Goal: Check status: Check status

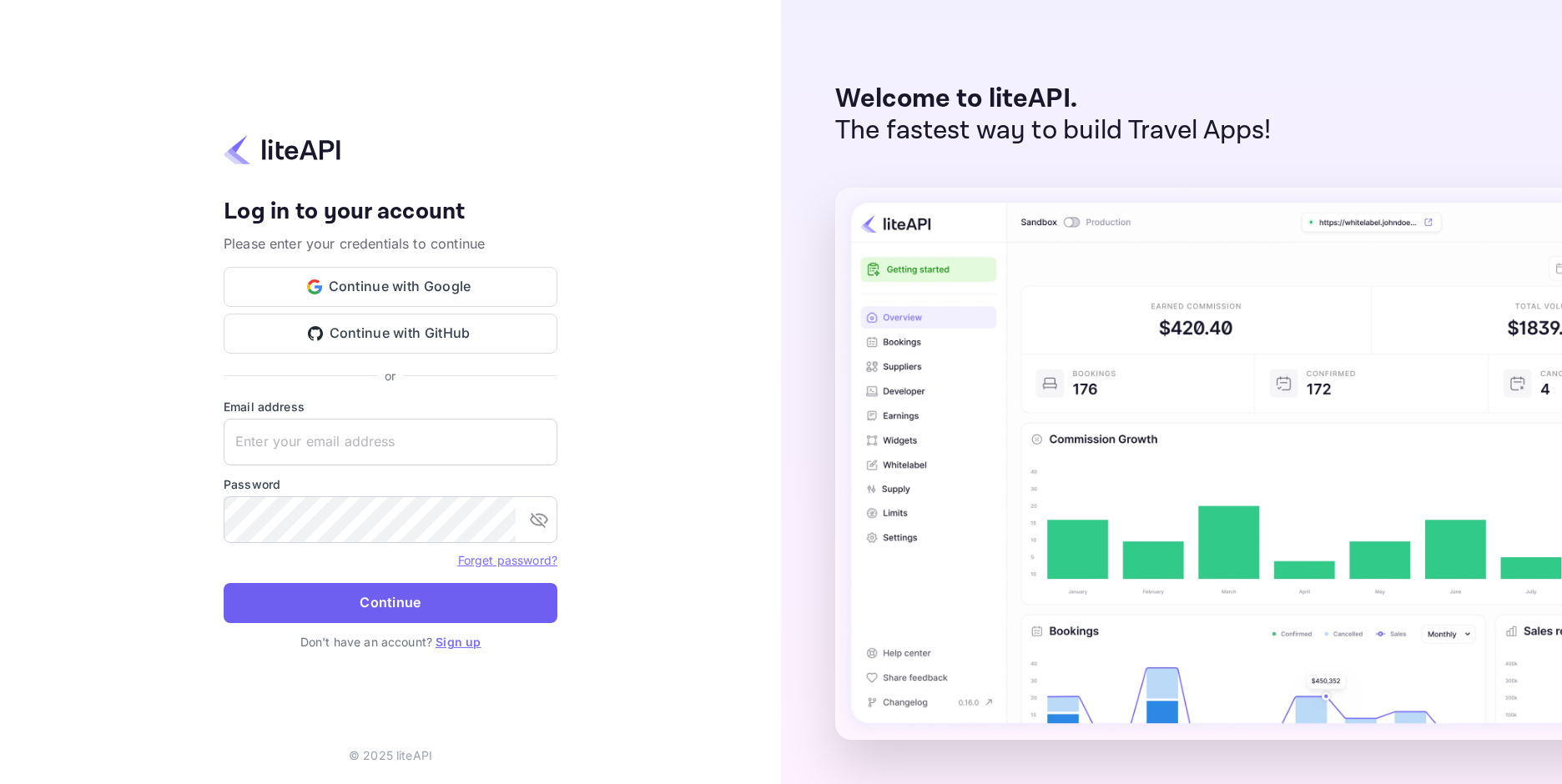
type input "[EMAIL_ADDRESS][DOMAIN_NAME]"
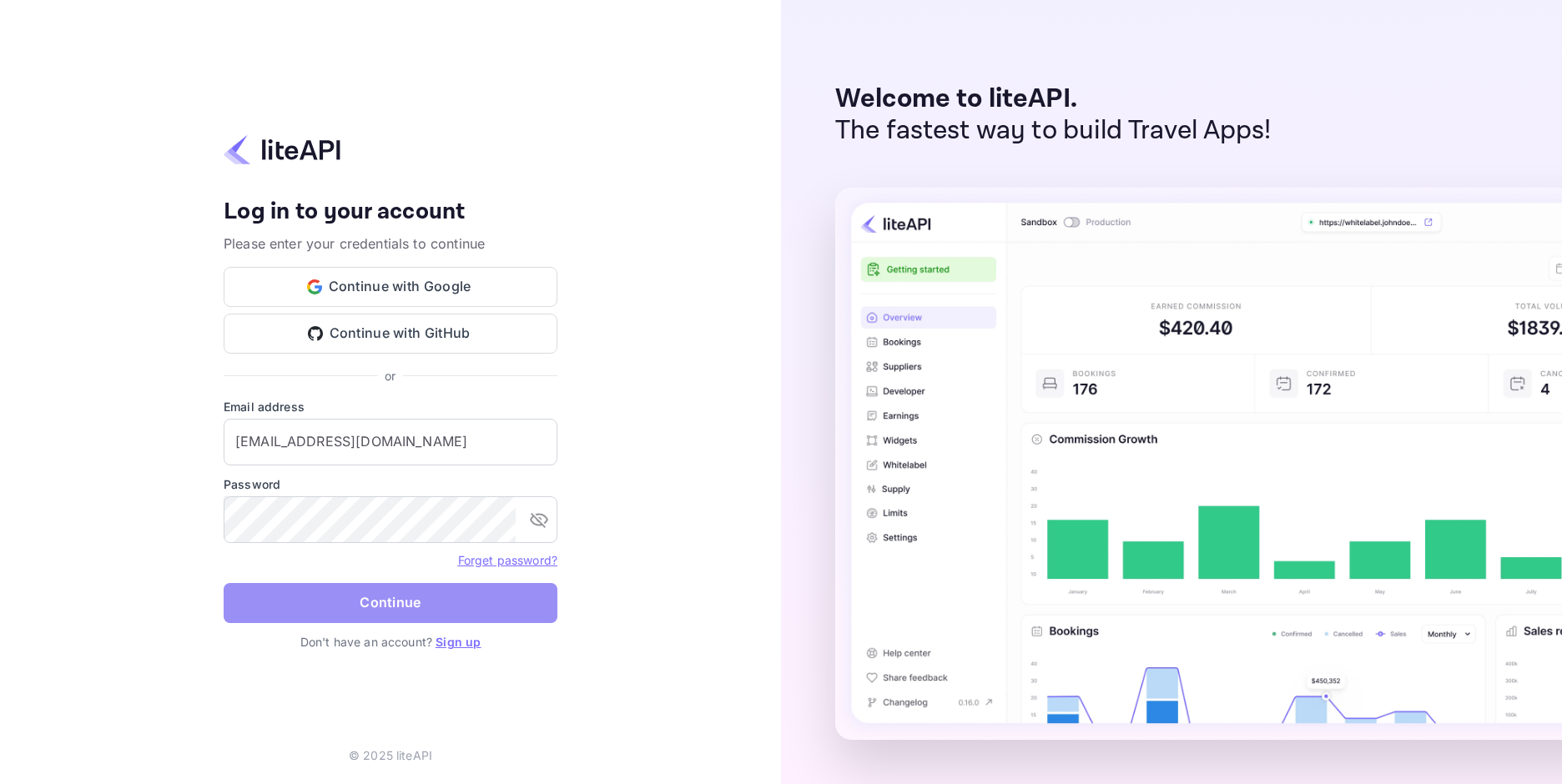
click at [390, 599] on button "Continue" at bounding box center [391, 603] width 334 height 40
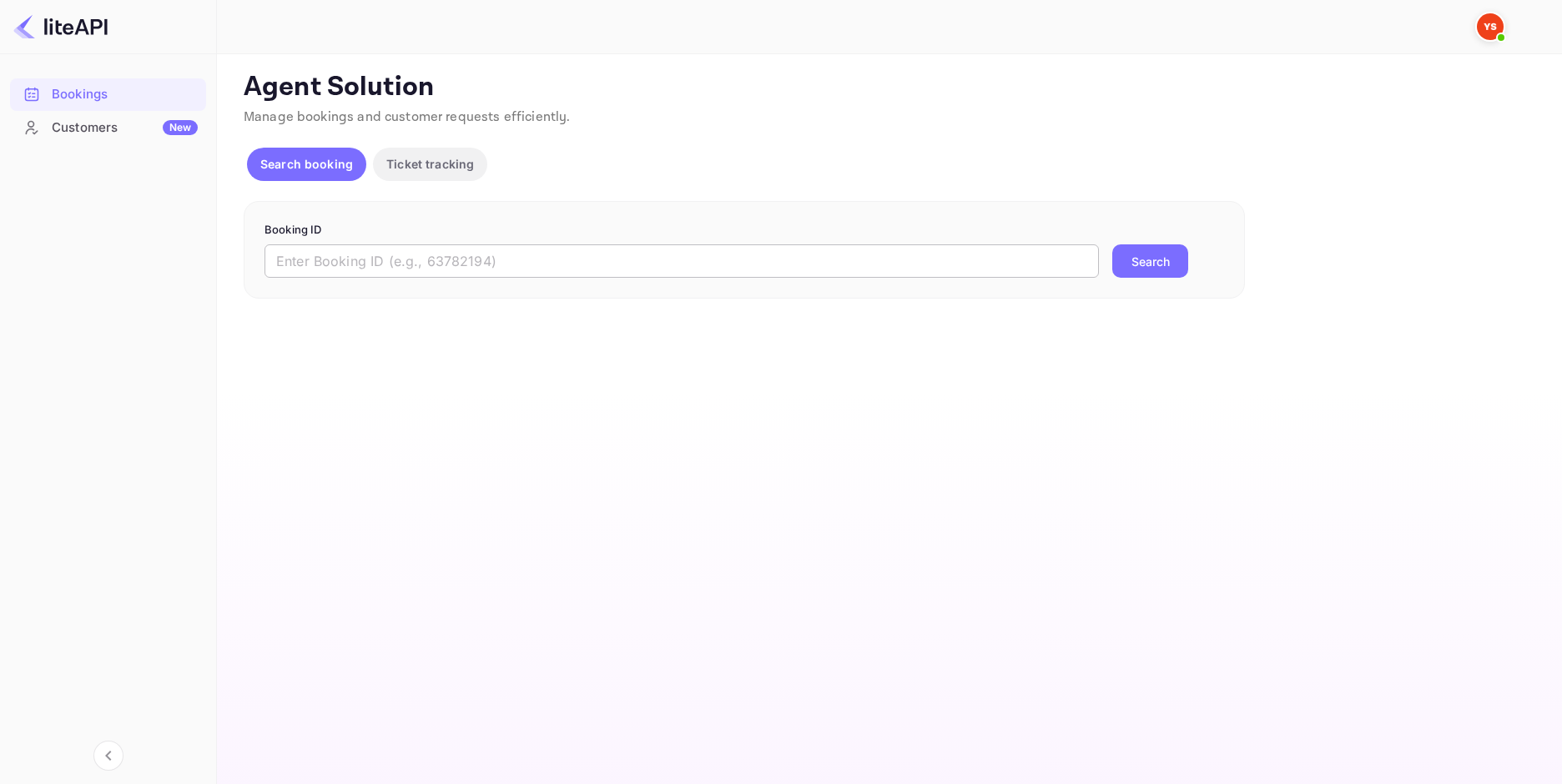
click at [559, 275] on input "text" at bounding box center [682, 260] width 835 height 33
paste input "9227745"
type input "9227745"
click at [1141, 267] on button "Search" at bounding box center [1150, 260] width 76 height 33
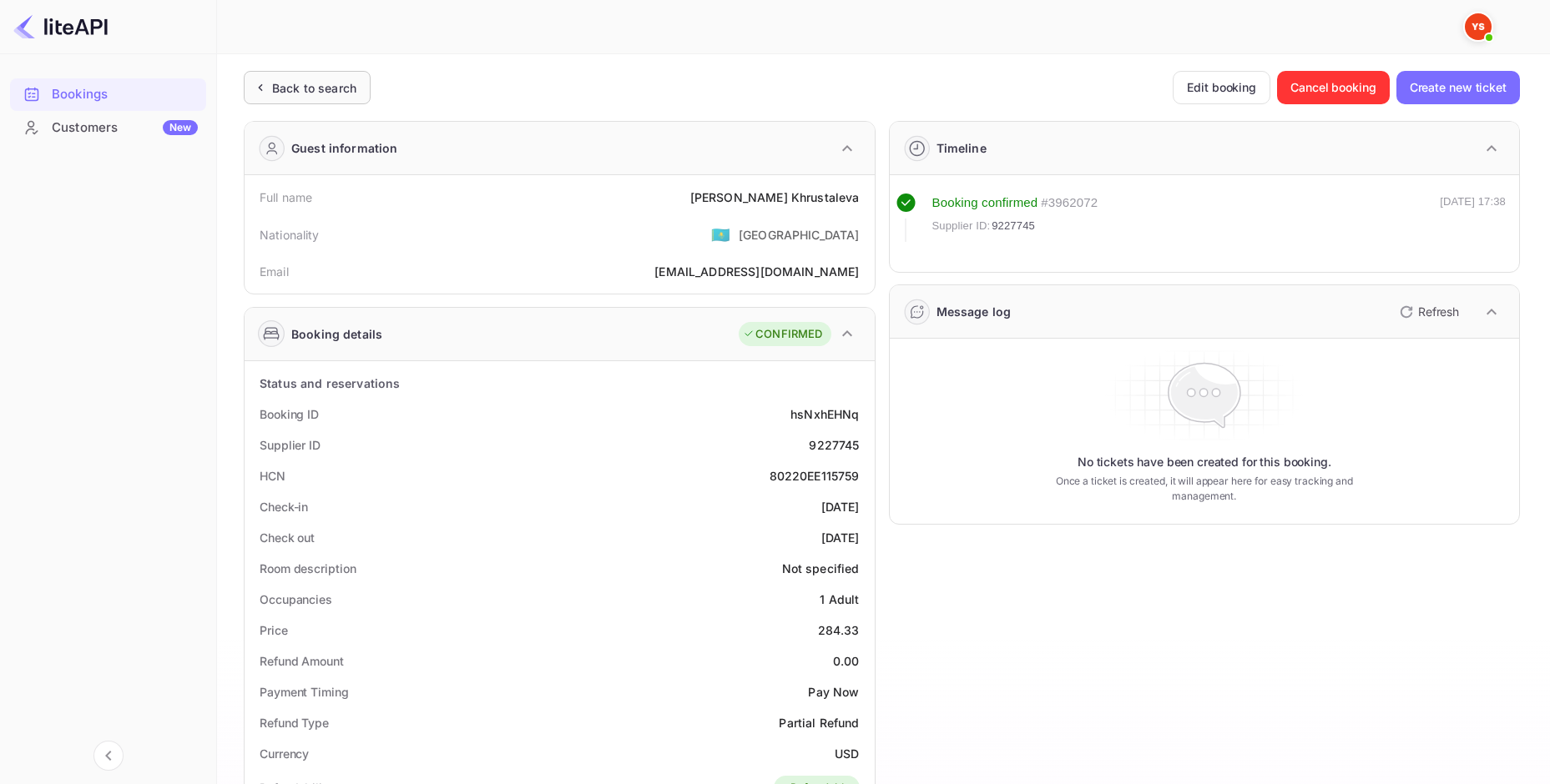
click at [272, 79] on div "Back to search" at bounding box center [304, 87] width 105 height 17
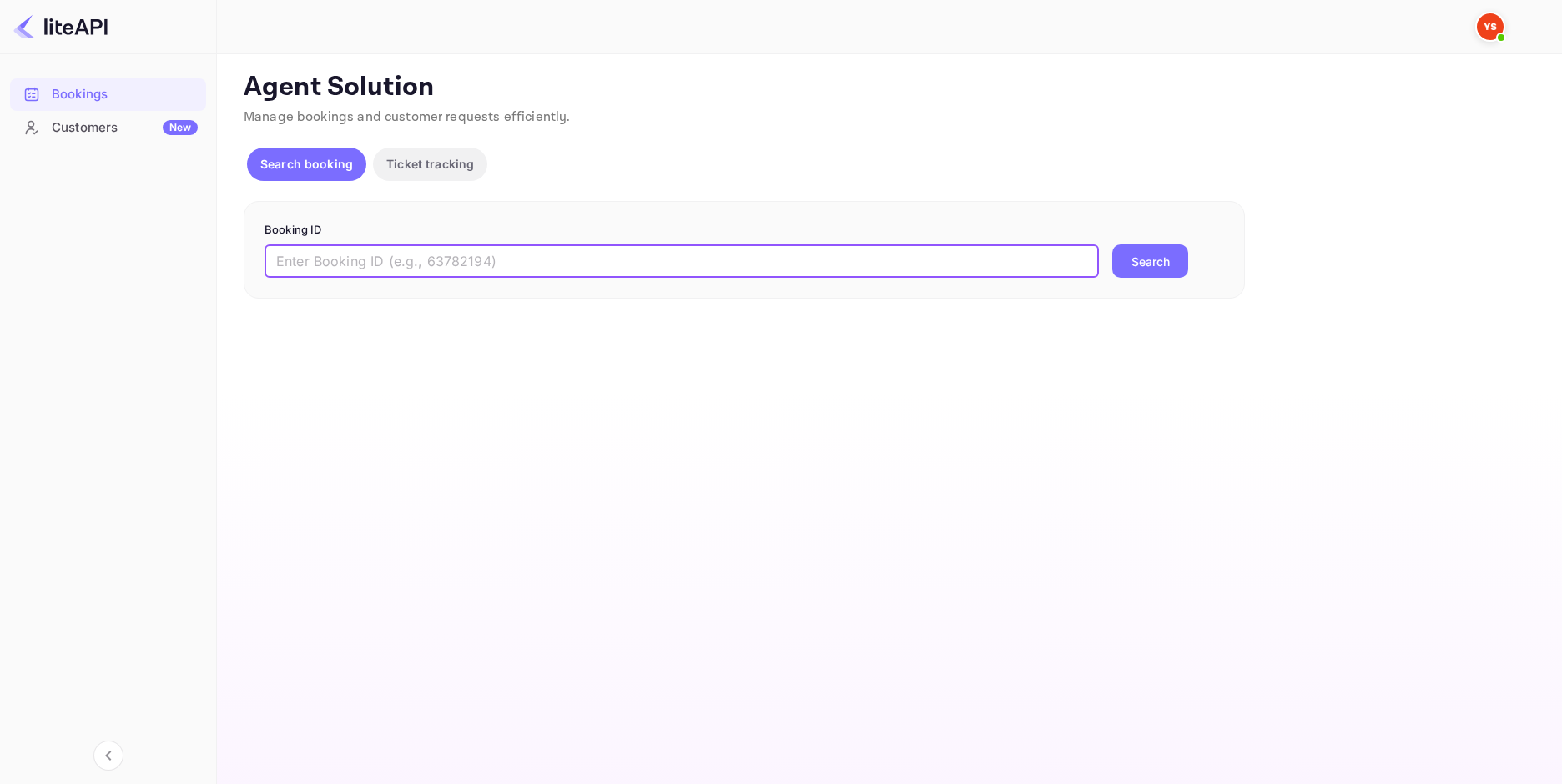
click at [506, 252] on input "text" at bounding box center [682, 260] width 835 height 33
paste input "8877911"
type input "8877911"
click at [1124, 260] on button "Search" at bounding box center [1150, 260] width 76 height 33
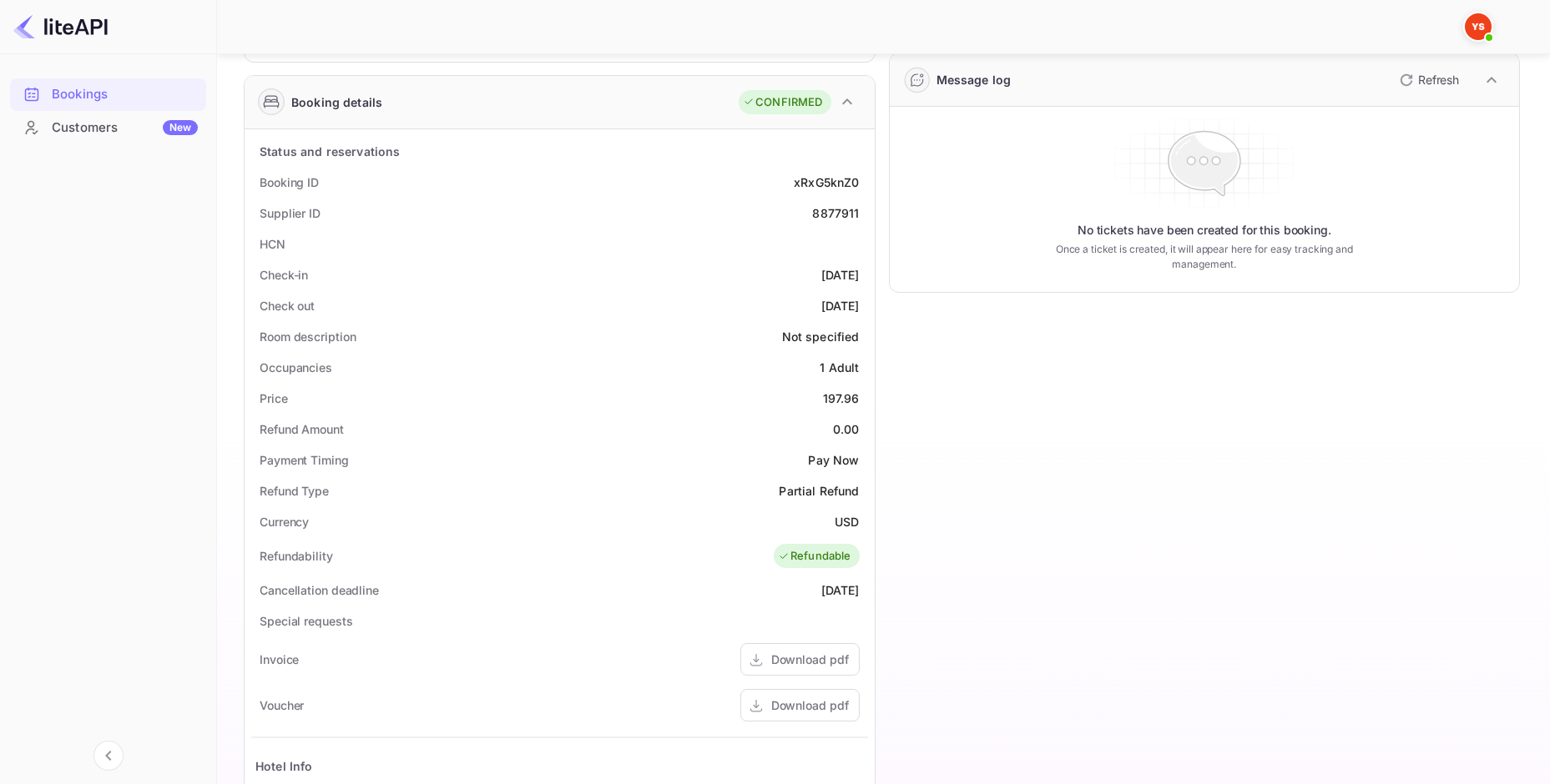
scroll to position [223, 0]
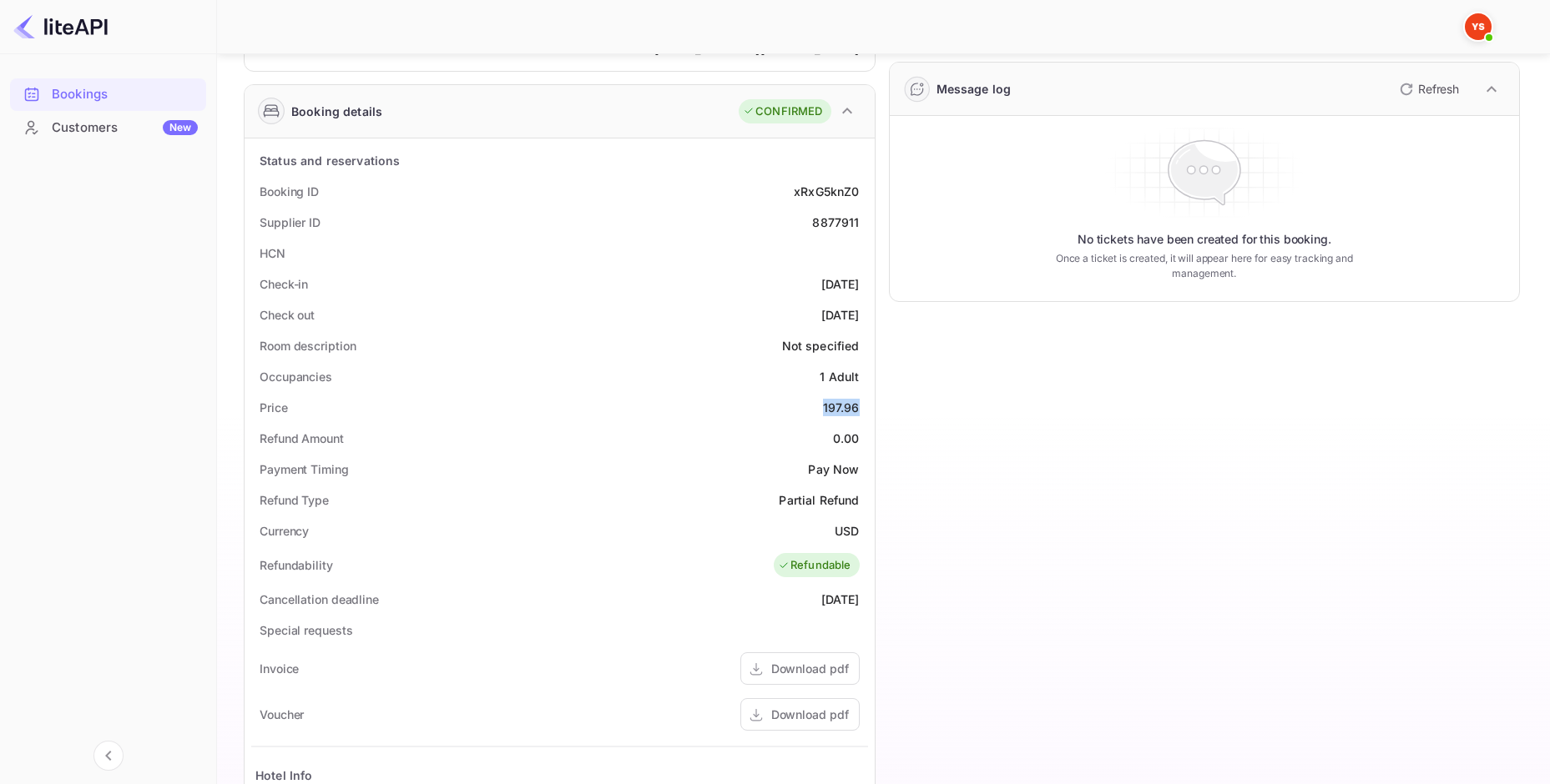
drag, startPoint x: 840, startPoint y: 412, endPoint x: 820, endPoint y: 412, distance: 20.0
click at [820, 412] on div "Price 197.96" at bounding box center [559, 407] width 616 height 31
